Goal: Task Accomplishment & Management: Use online tool/utility

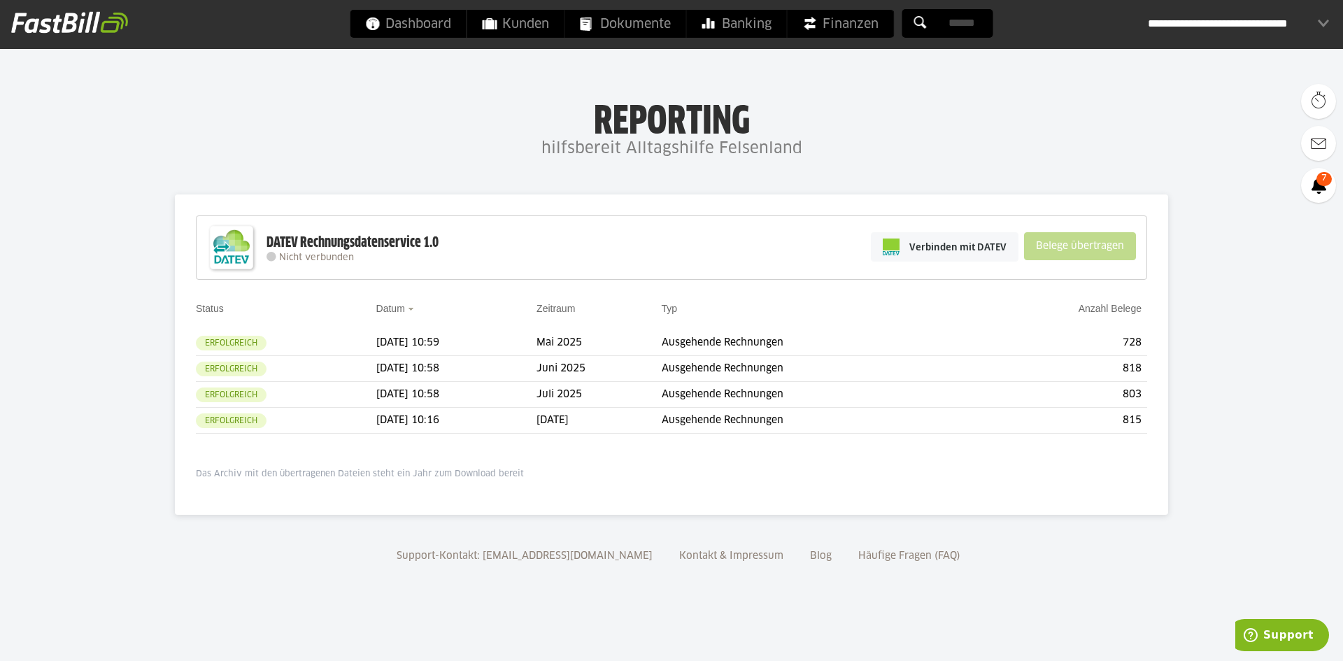
click at [743, 244] on div "DATEV Rechnungsdatenservice 1.0 Nicht verbunden Verbinden mit DATEV Belege über…" at bounding box center [671, 247] width 951 height 64
click at [929, 242] on span "Verbinden mit DATEV" at bounding box center [957, 247] width 97 height 14
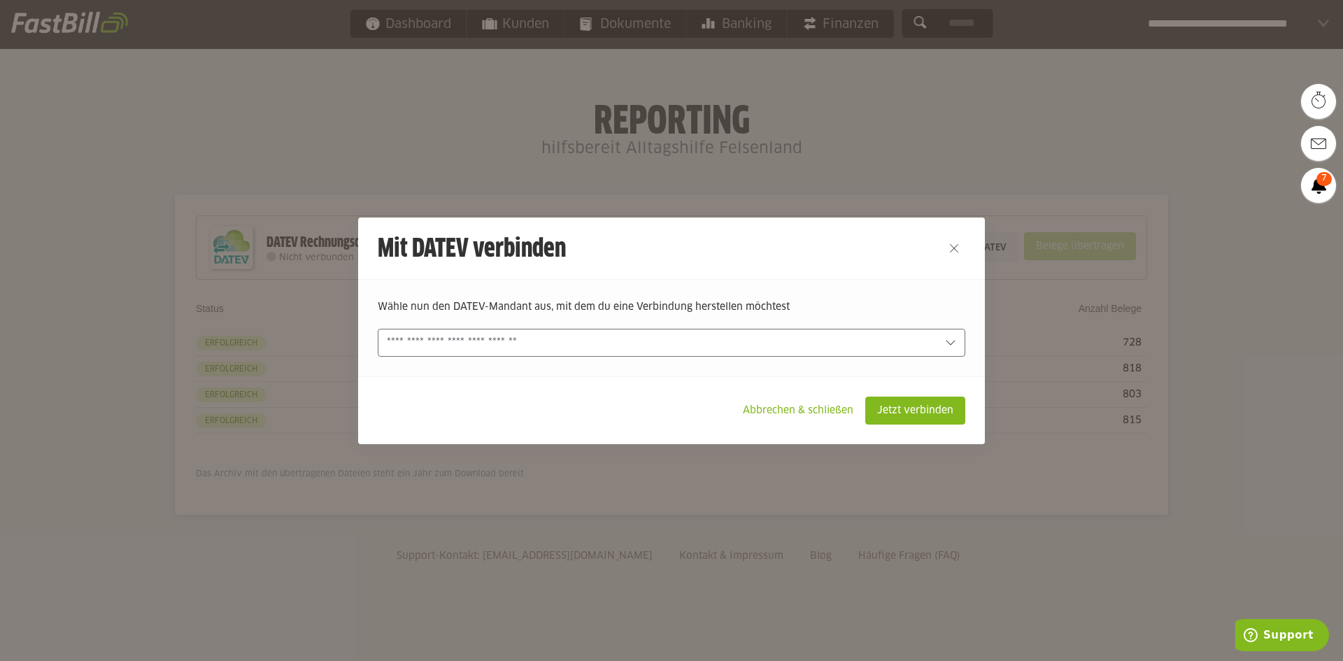
click at [573, 339] on input "text" at bounding box center [662, 342] width 550 height 15
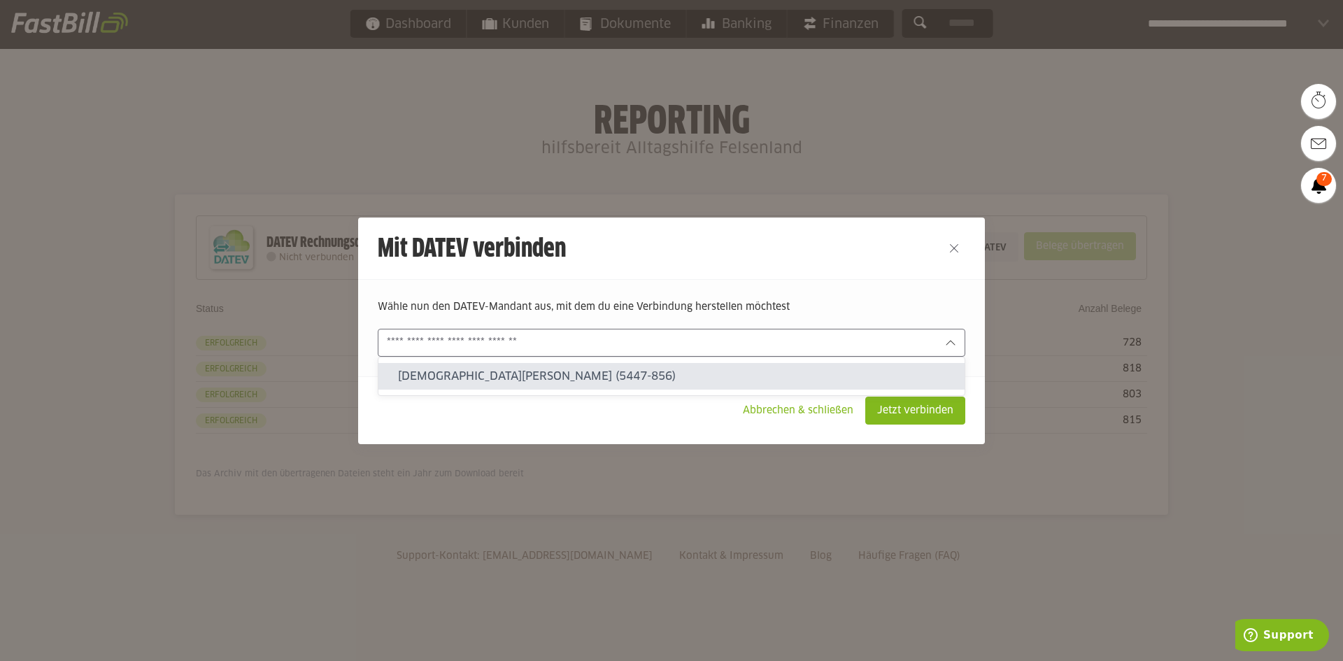
click at [541, 378] on slot "Christian Chini (5447-856)" at bounding box center [675, 376] width 555 height 15
type input "**********"
type input "********"
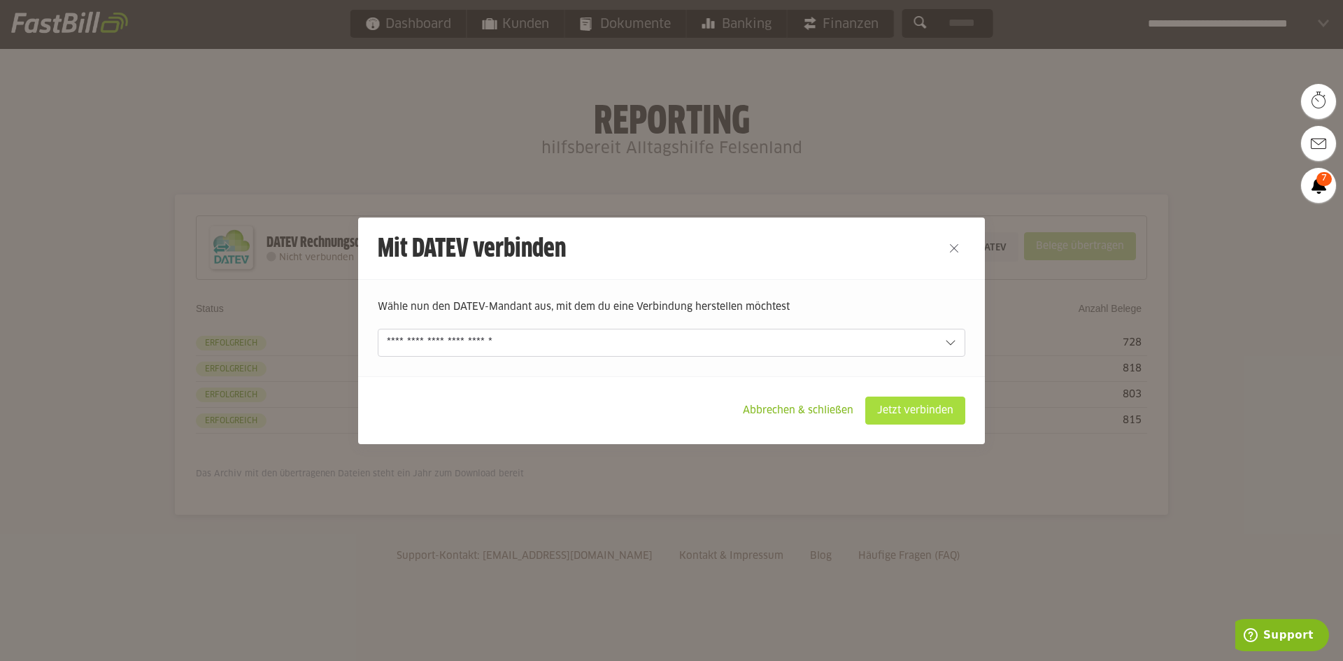
click at [913, 404] on slot "Jetzt verbinden" at bounding box center [915, 410] width 99 height 27
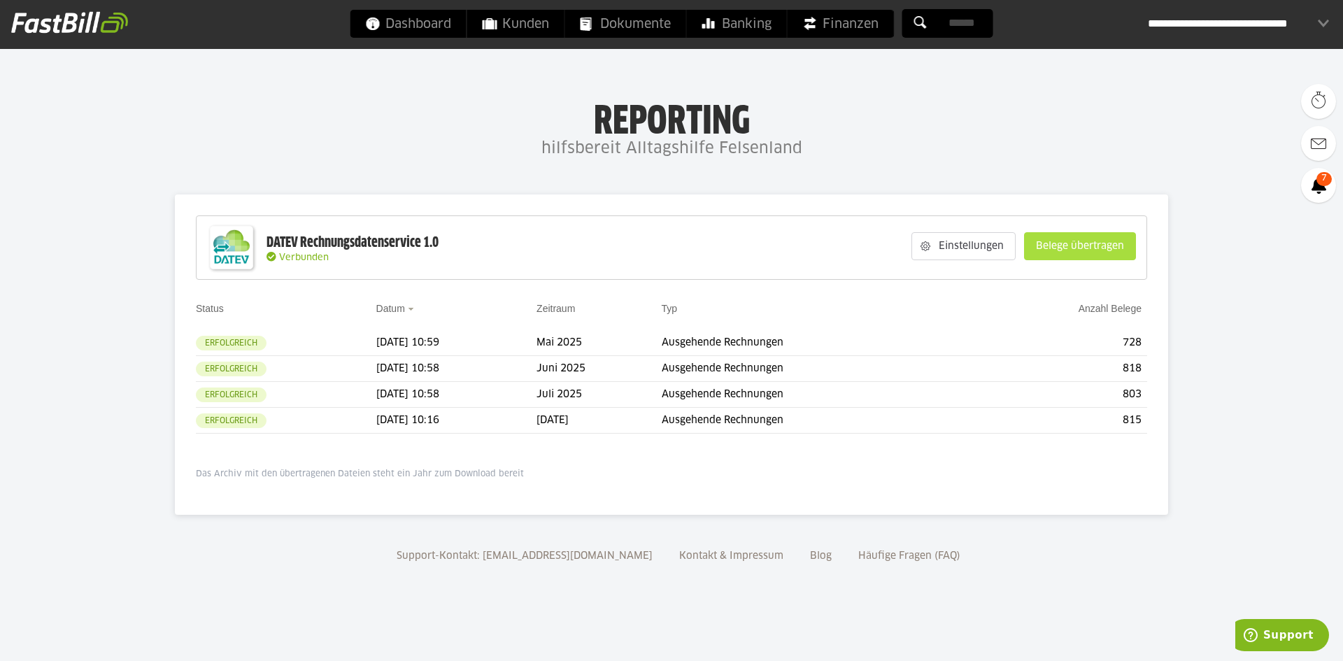
click at [1068, 253] on slot "Belege übertragen" at bounding box center [1080, 246] width 111 height 27
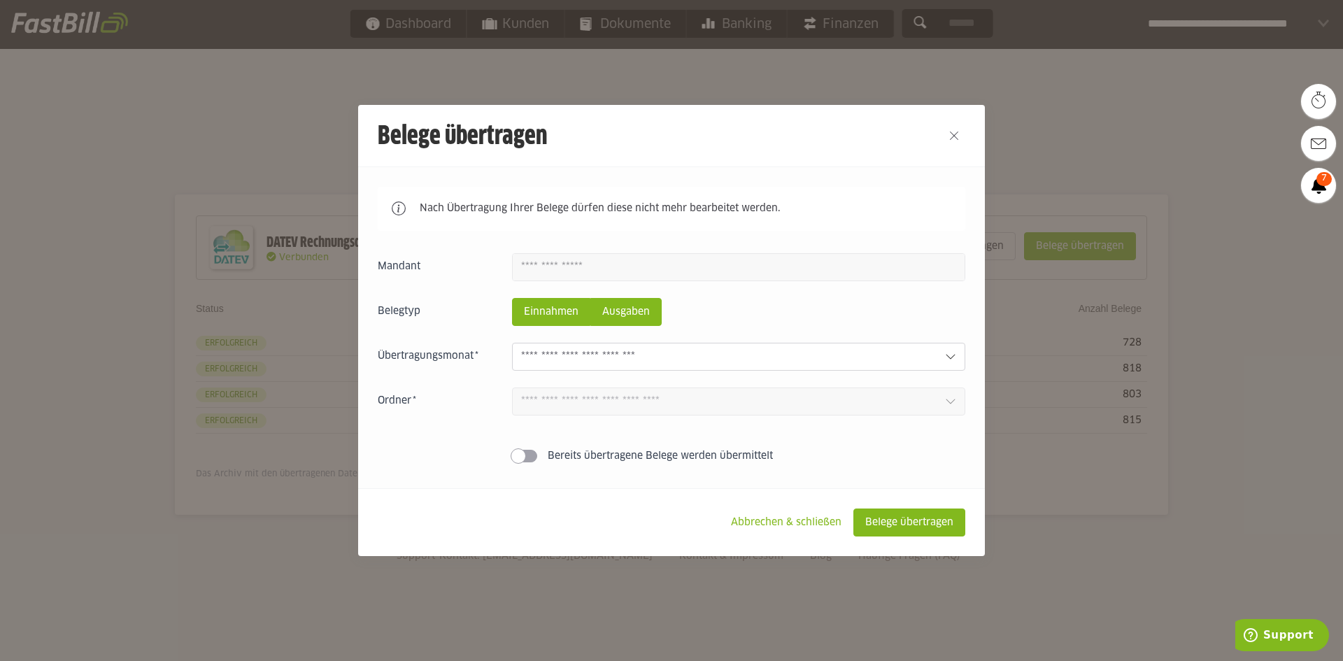
click at [627, 319] on slot "Ausgaben" at bounding box center [626, 312] width 70 height 27
click at [547, 313] on slot "Einnahmen" at bounding box center [551, 312] width 77 height 27
click at [567, 353] on input "text" at bounding box center [727, 356] width 413 height 15
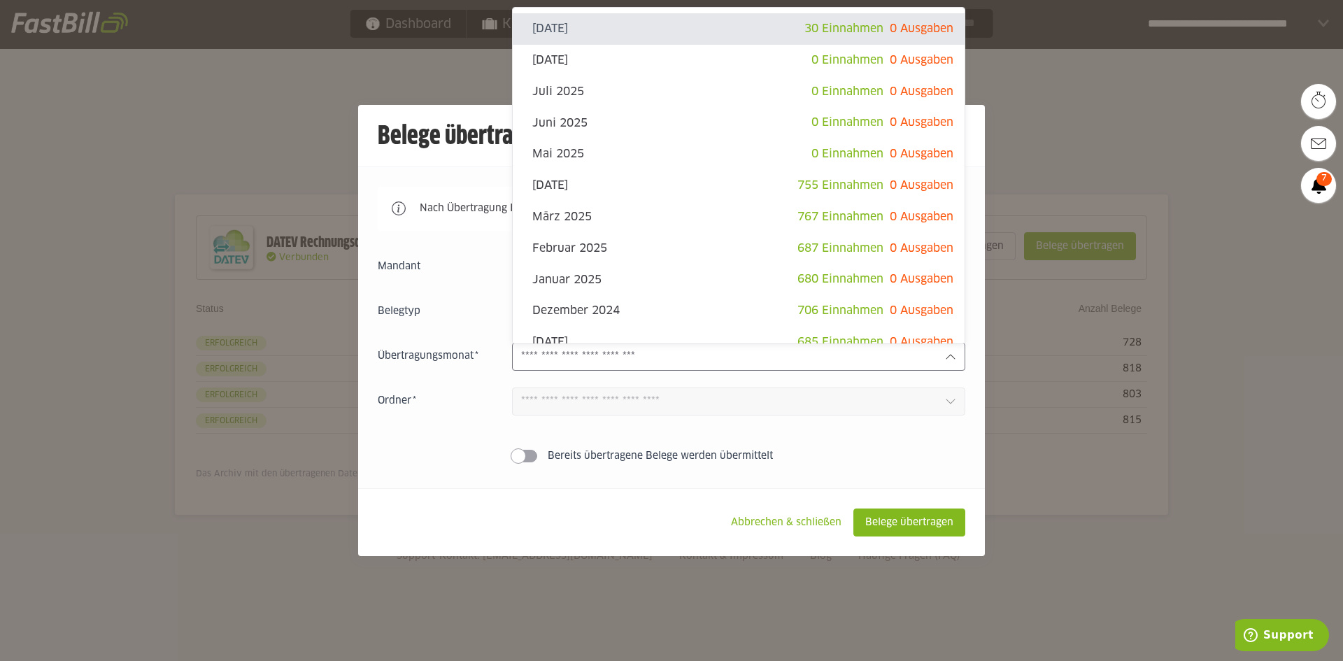
click at [591, 540] on footer "Abbrechen & schließen Belege übertragen" at bounding box center [671, 522] width 627 height 68
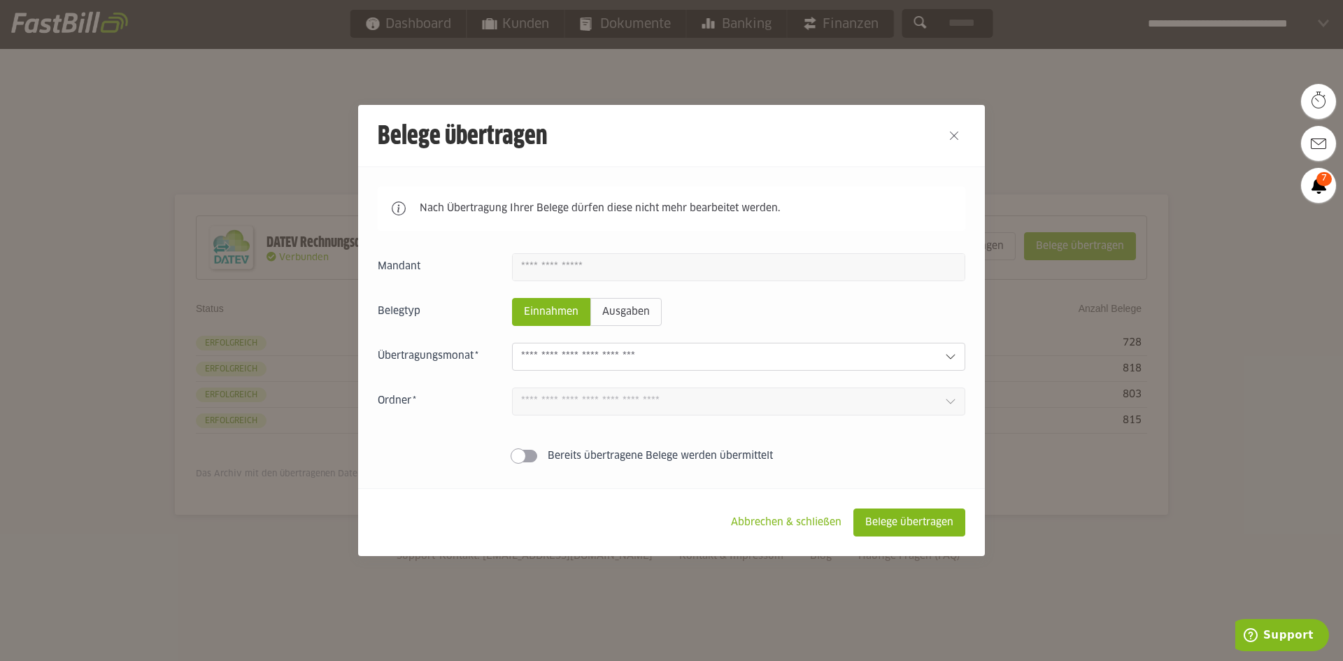
click at [518, 444] on div "Einnahmen Ausgaben [DATE] 30 Einnahmen 0 Ausgaben [DATE] 0 Einnahmen 0 Ausgaben…" at bounding box center [672, 360] width 588 height 215
click at [525, 455] on span at bounding box center [518, 455] width 15 height 15
click at [525, 455] on span at bounding box center [530, 455] width 15 height 15
click at [782, 520] on slot "Abbrechen & schließen" at bounding box center [786, 522] width 133 height 27
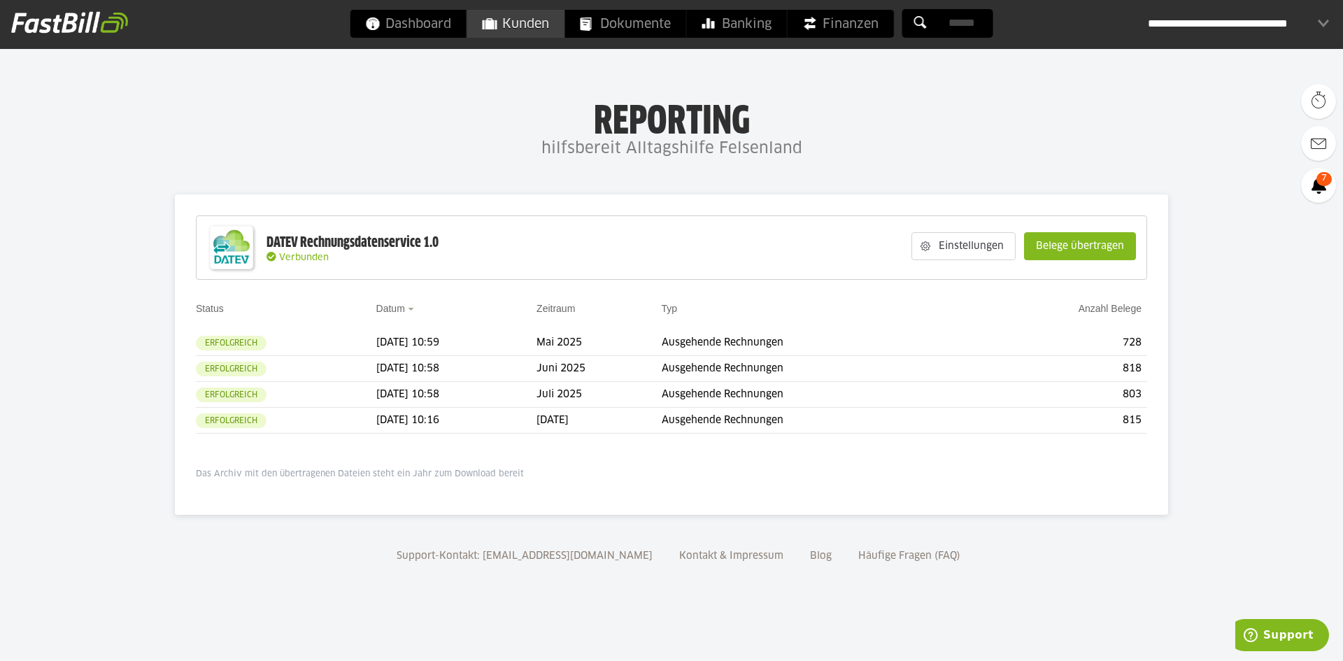
click at [526, 29] on span "Kunden" at bounding box center [516, 24] width 66 height 28
